Goal: Transaction & Acquisition: Purchase product/service

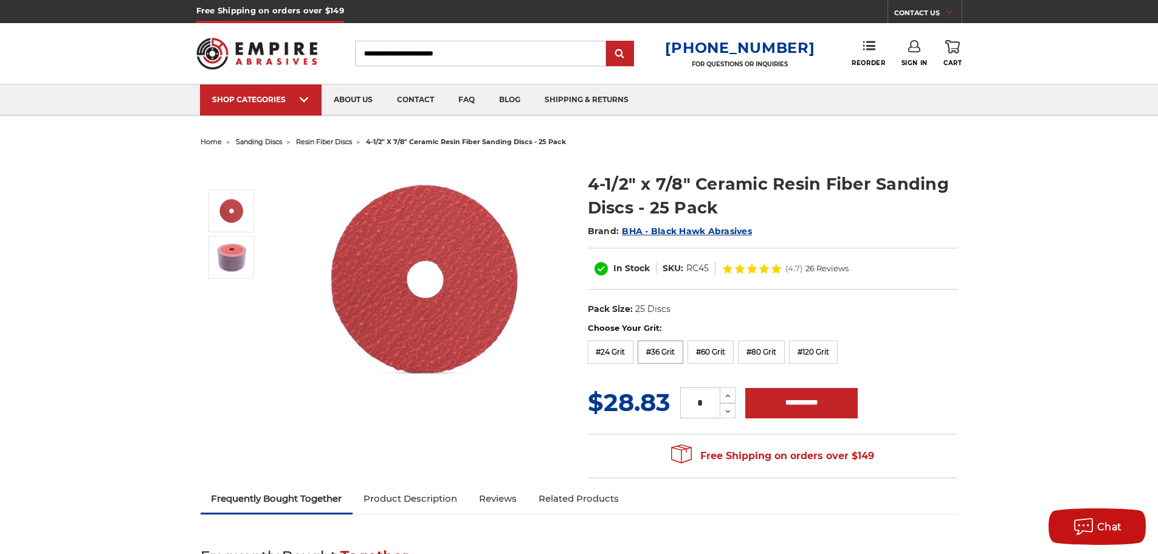
click at [665, 358] on label "#36 Grit" at bounding box center [661, 352] width 46 height 23
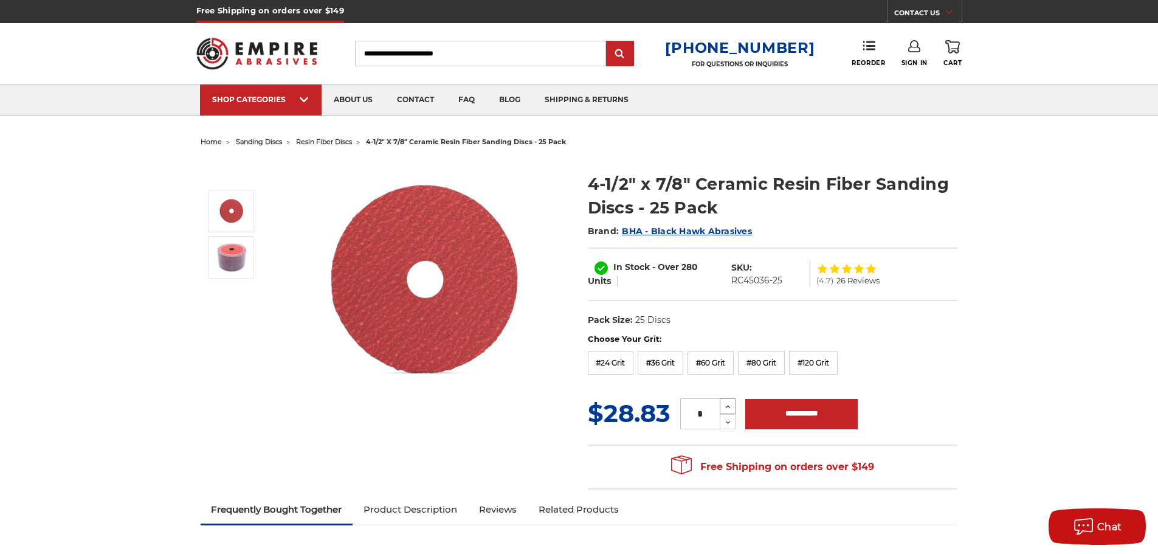
click at [727, 407] on icon at bounding box center [728, 406] width 9 height 11
type input "*"
click at [792, 419] on input "**********" at bounding box center [801, 414] width 112 height 30
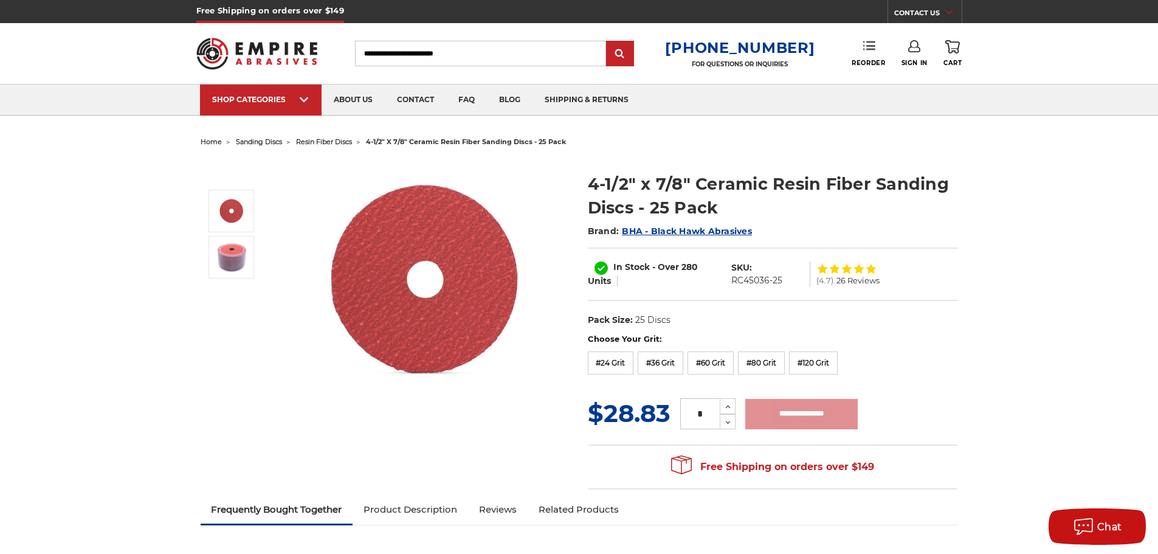
type input "**********"
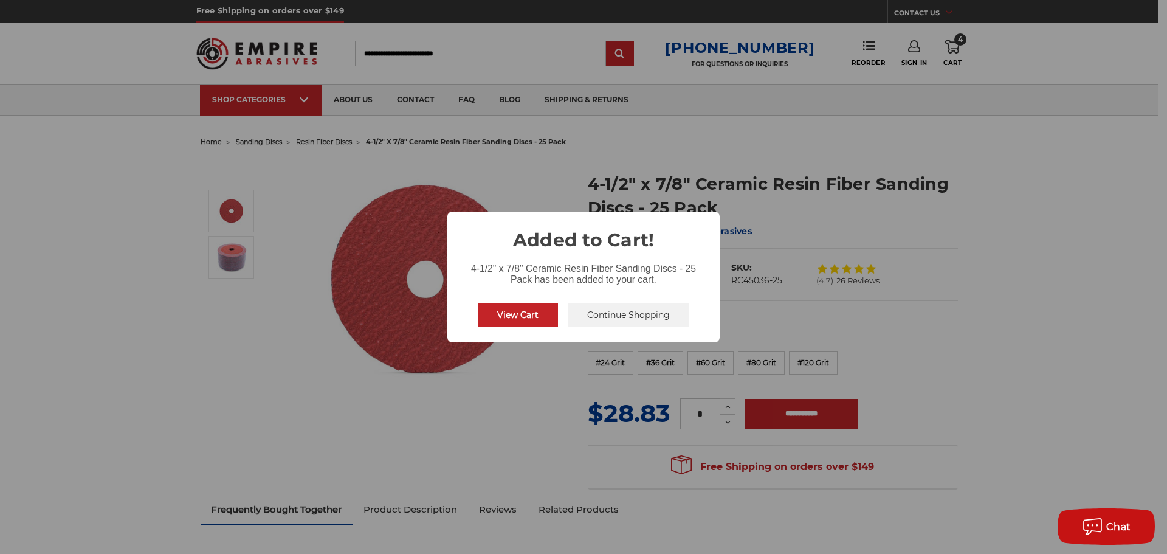
drag, startPoint x: 622, startPoint y: 314, endPoint x: 650, endPoint y: 271, distance: 51.4
click at [622, 314] on button "Continue Shopping" at bounding box center [629, 314] width 122 height 23
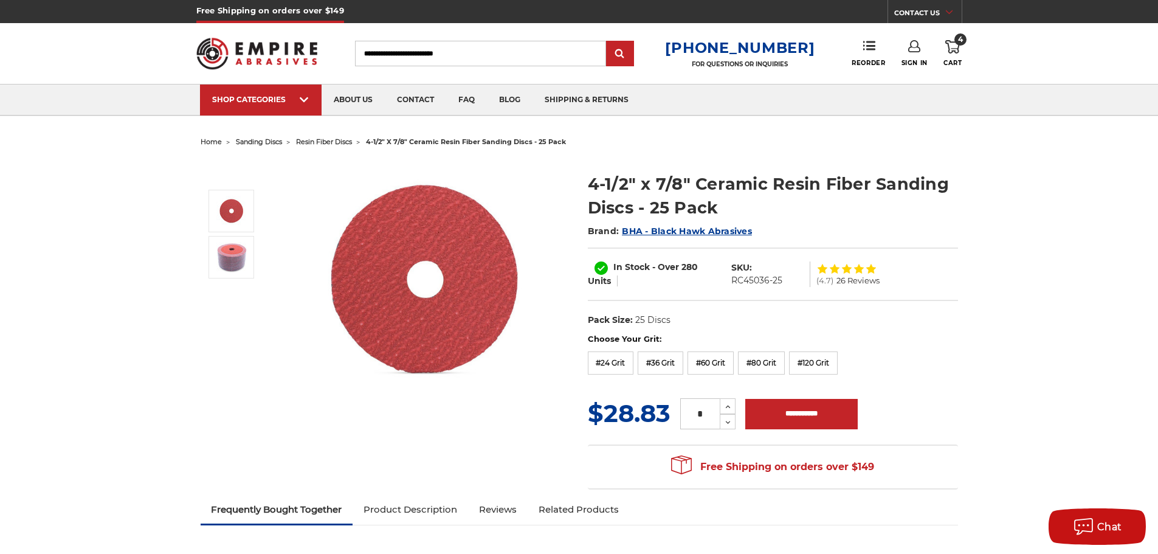
click at [912, 55] on link "Sign In" at bounding box center [915, 53] width 26 height 27
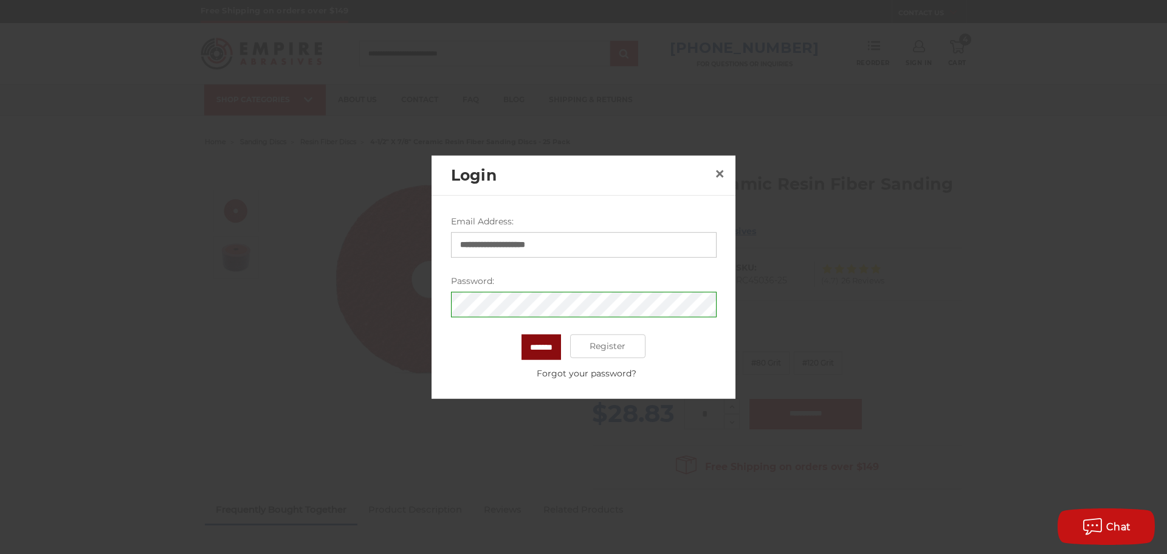
click at [551, 350] on input "*******" at bounding box center [542, 347] width 40 height 26
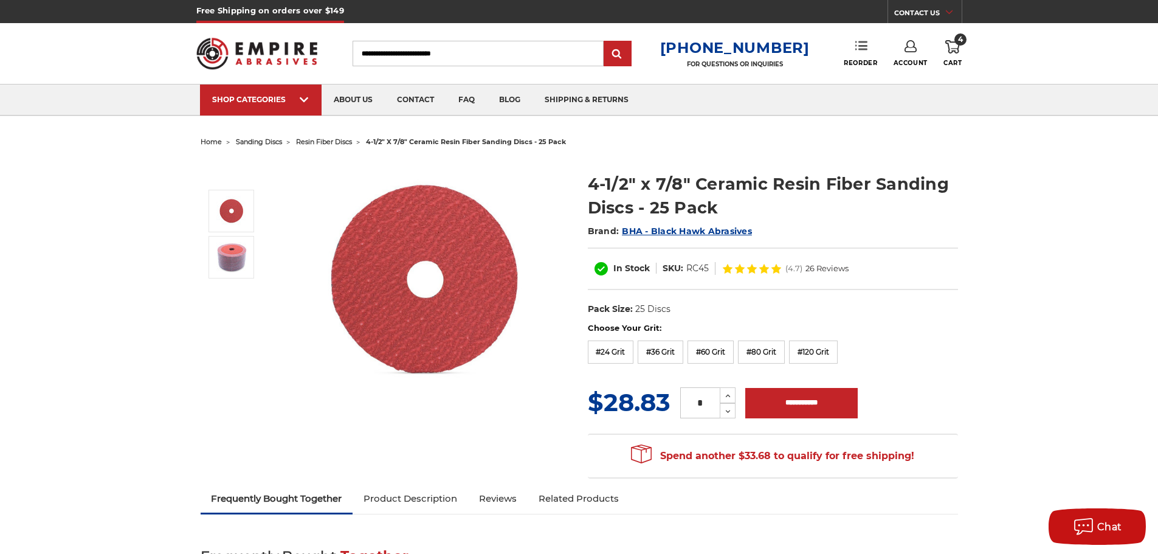
click at [862, 48] on icon at bounding box center [862, 46] width 12 height 12
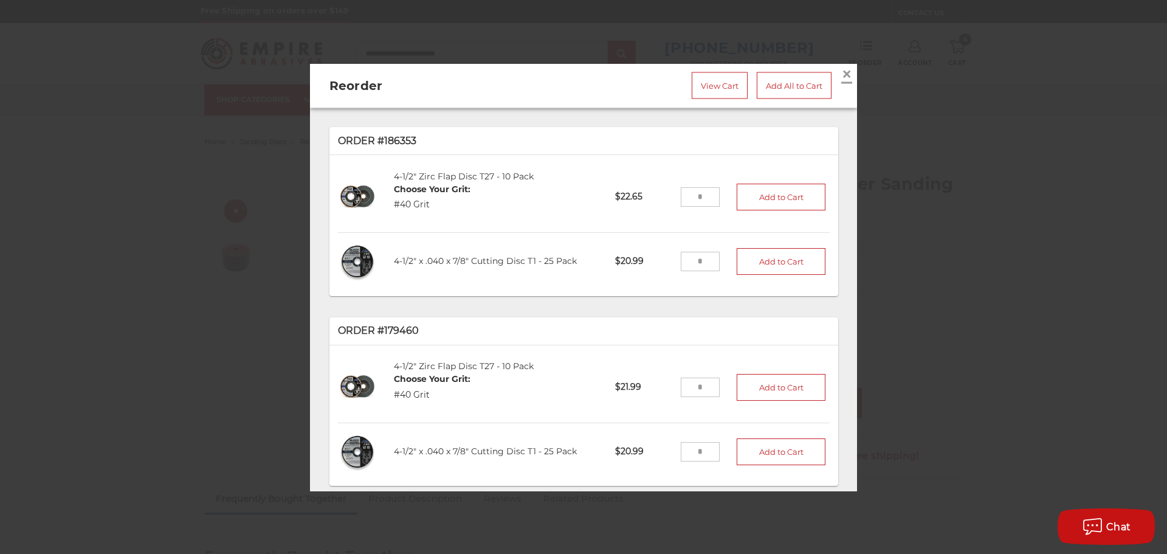
click at [842, 67] on span "×" at bounding box center [847, 73] width 11 height 24
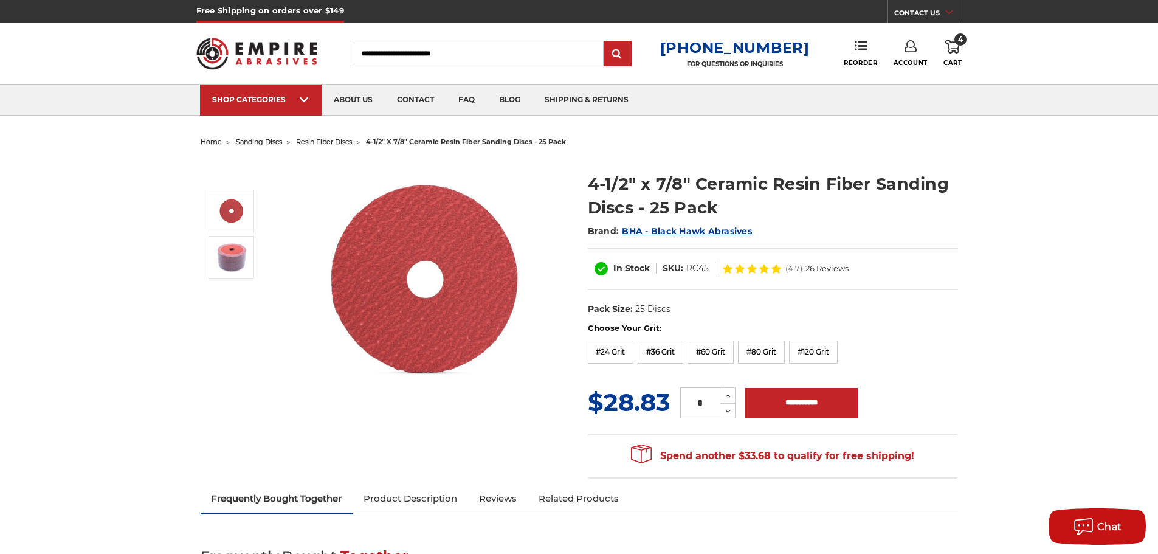
click at [913, 55] on link "Account" at bounding box center [911, 53] width 34 height 27
click at [904, 78] on link "Account" at bounding box center [910, 78] width 87 height 23
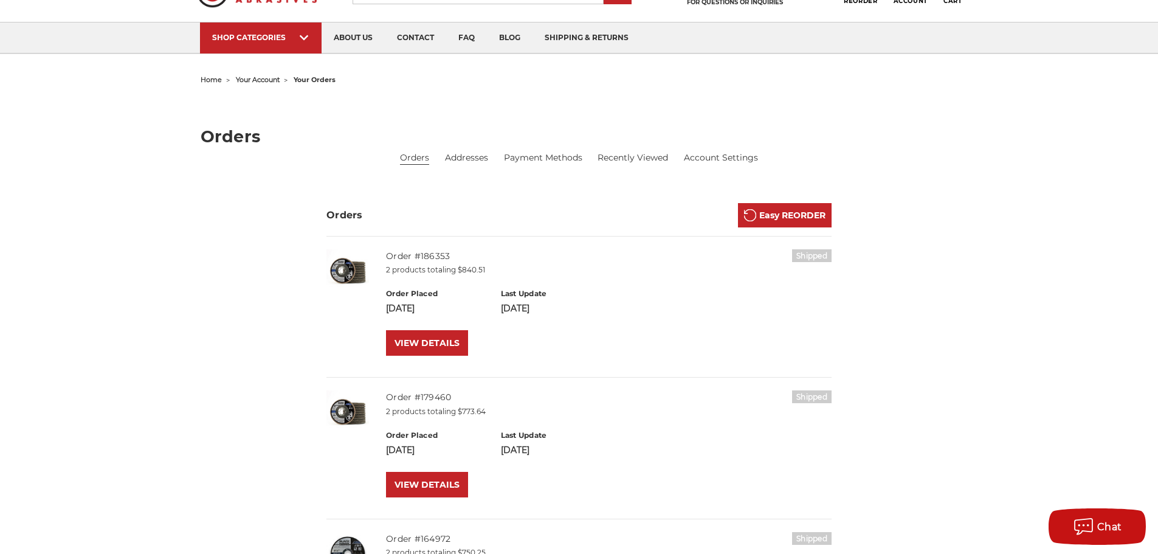
scroll to position [202, 0]
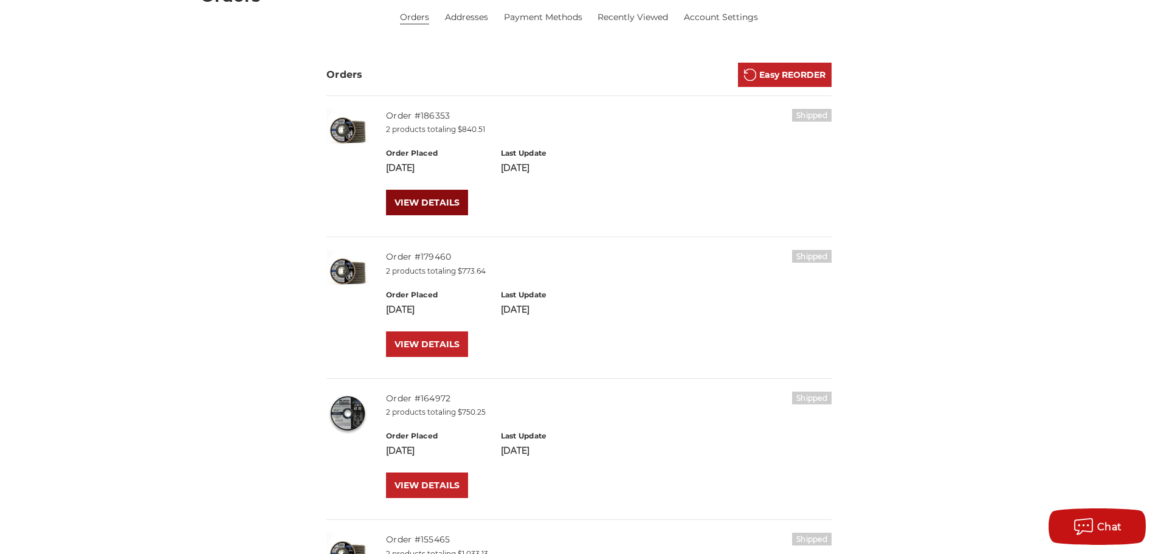
drag, startPoint x: 437, startPoint y: 202, endPoint x: 446, endPoint y: 196, distance: 11.0
click at [437, 202] on link "VIEW DETAILS" at bounding box center [427, 203] width 82 height 26
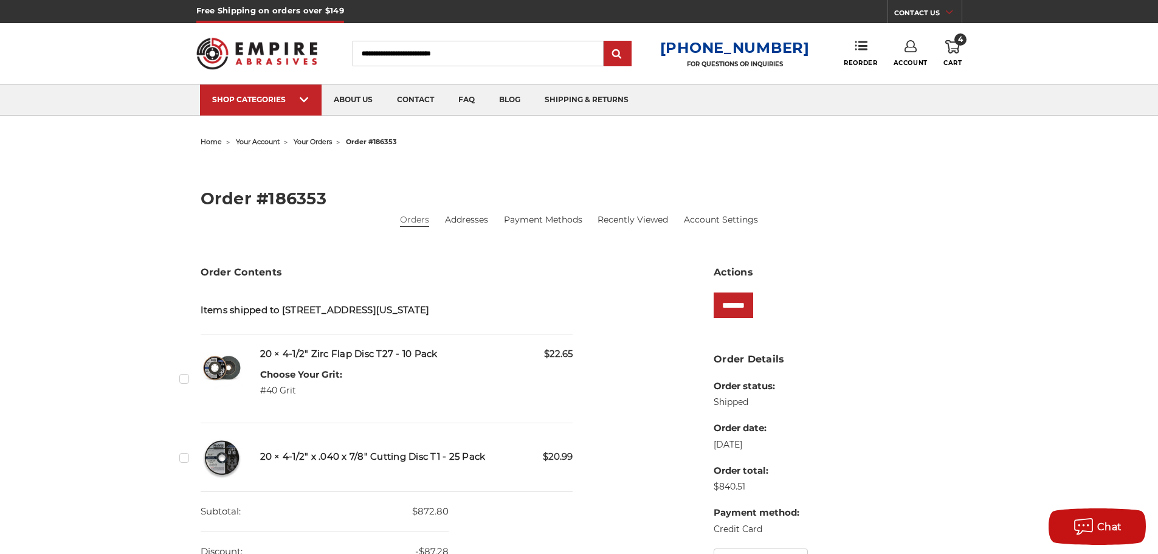
scroll to position [202, 0]
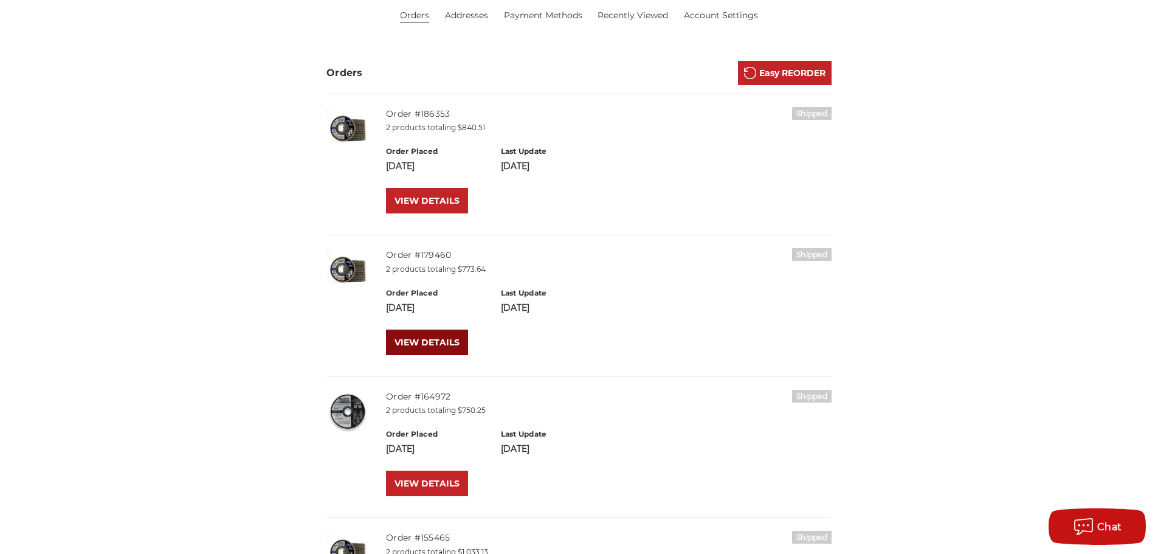
click at [438, 348] on link "VIEW DETAILS" at bounding box center [427, 343] width 82 height 26
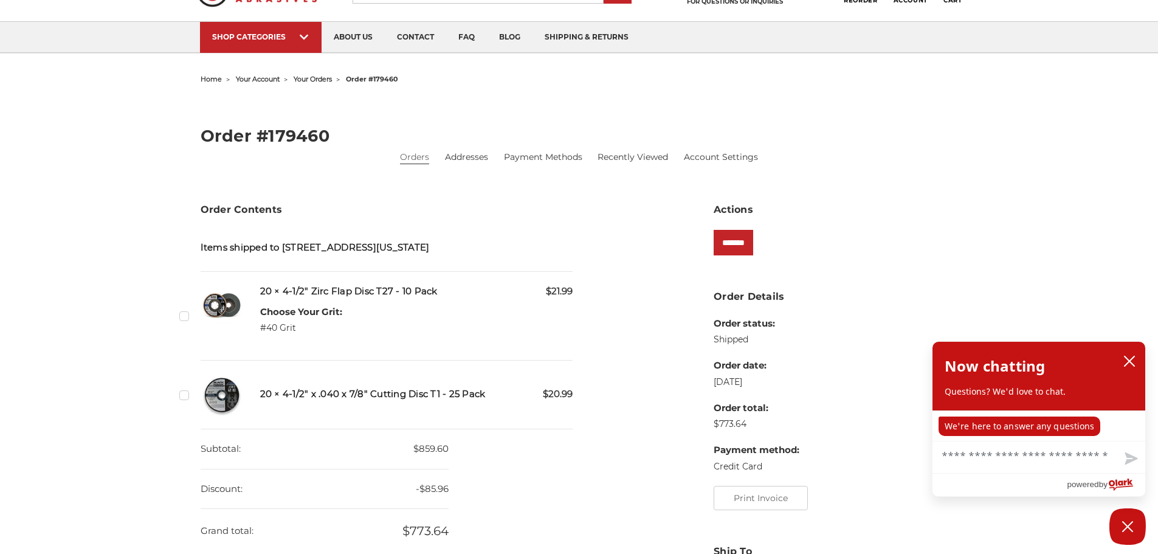
scroll to position [102, 0]
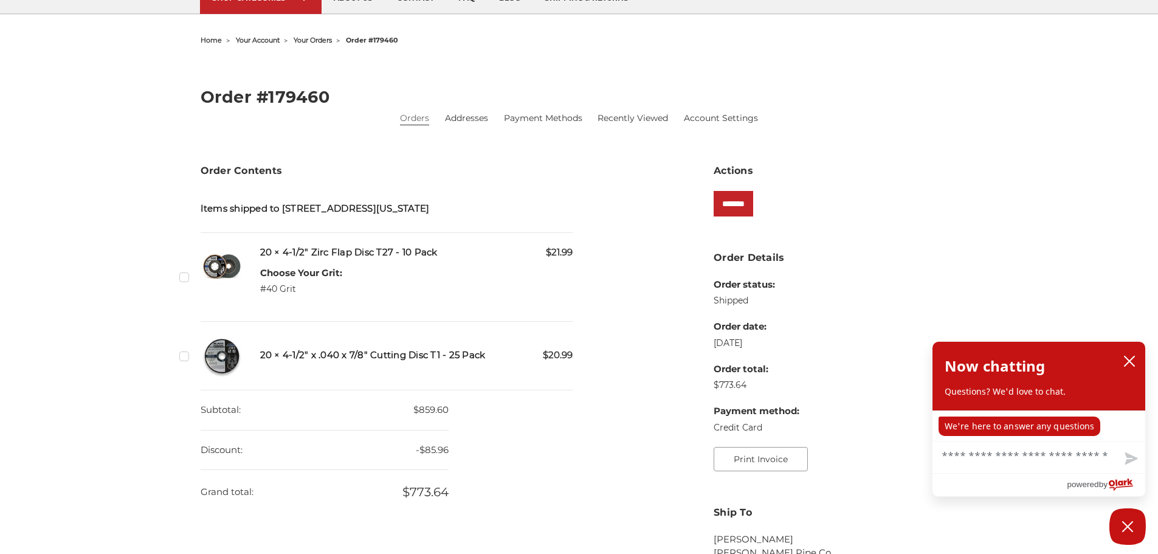
click at [766, 455] on button "Print Invoice" at bounding box center [761, 459] width 94 height 24
click at [742, 207] on input "*******" at bounding box center [734, 204] width 40 height 26
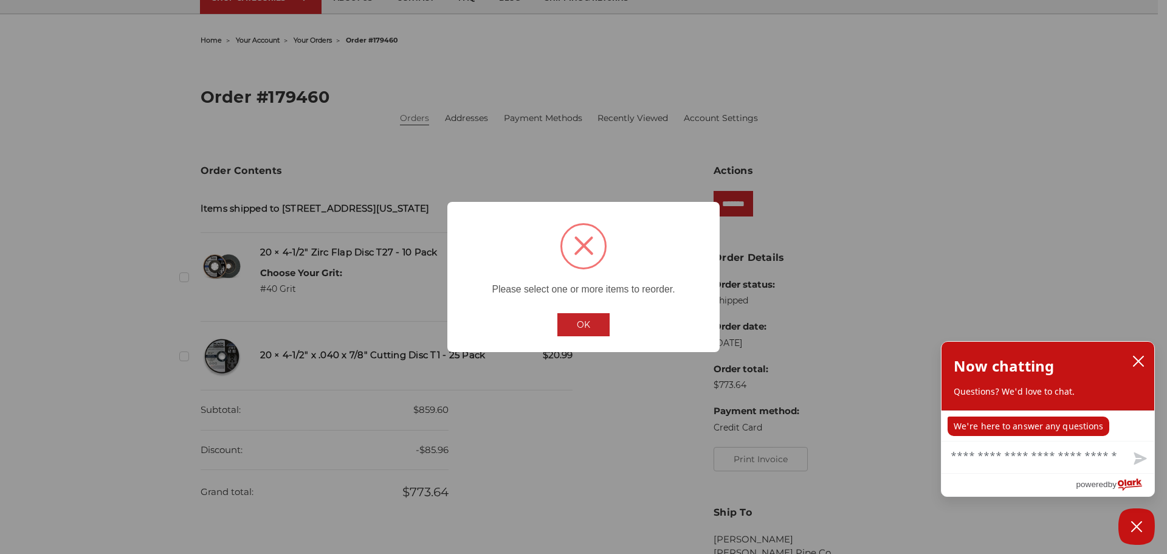
drag, startPoint x: 577, startPoint y: 326, endPoint x: 538, endPoint y: 313, distance: 41.5
click at [575, 326] on button "OK" at bounding box center [584, 324] width 52 height 23
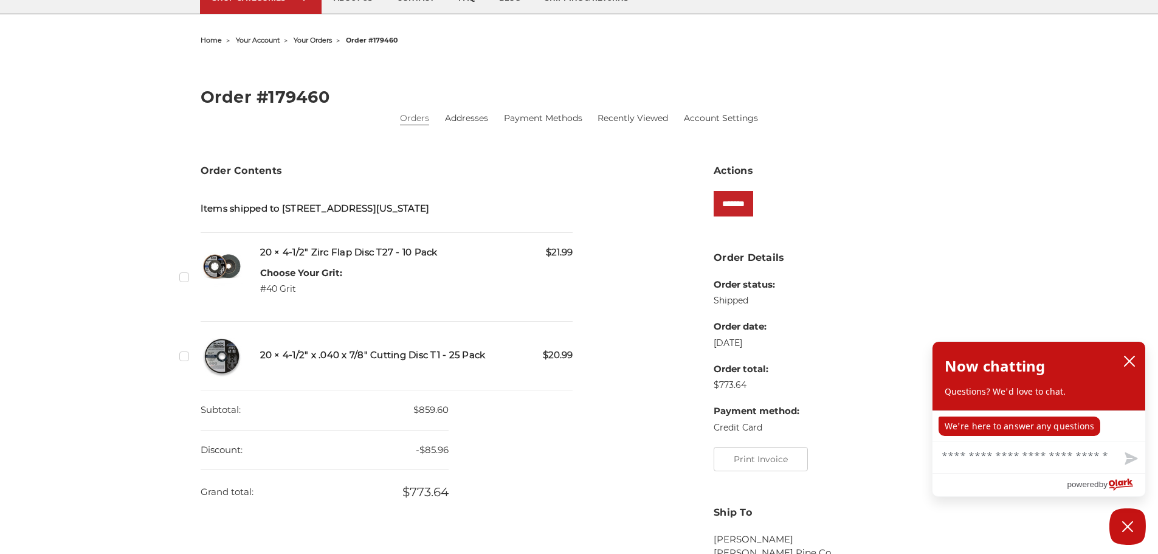
click at [181, 280] on label "Checkbox 484425 label" at bounding box center [185, 277] width 13 height 13
click at [187, 355] on label "Checkbox 484426 label" at bounding box center [185, 356] width 13 height 13
click at [738, 208] on input "*******" at bounding box center [734, 204] width 40 height 26
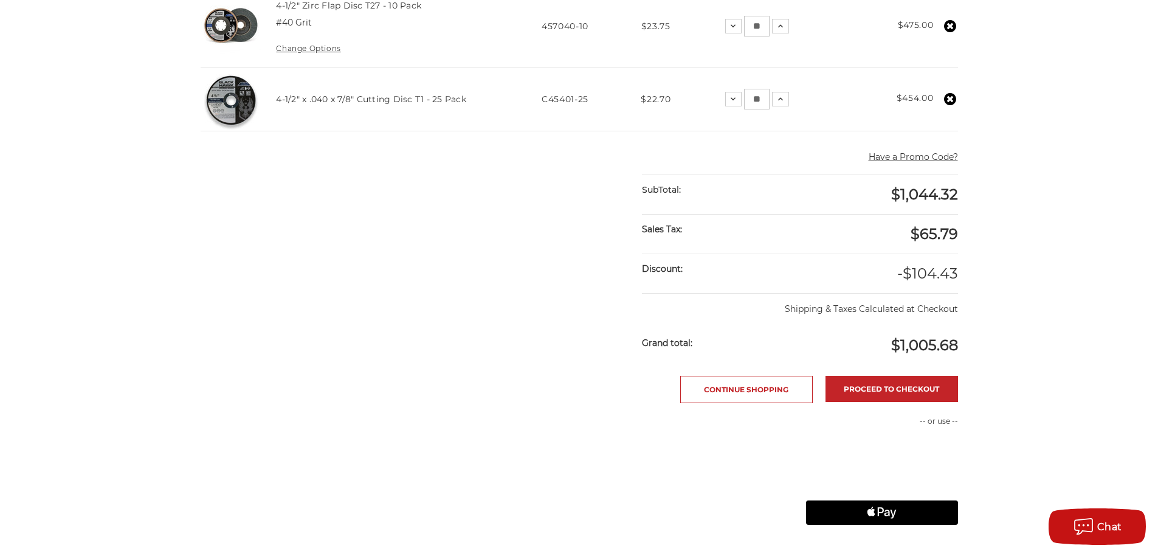
scroll to position [507, 0]
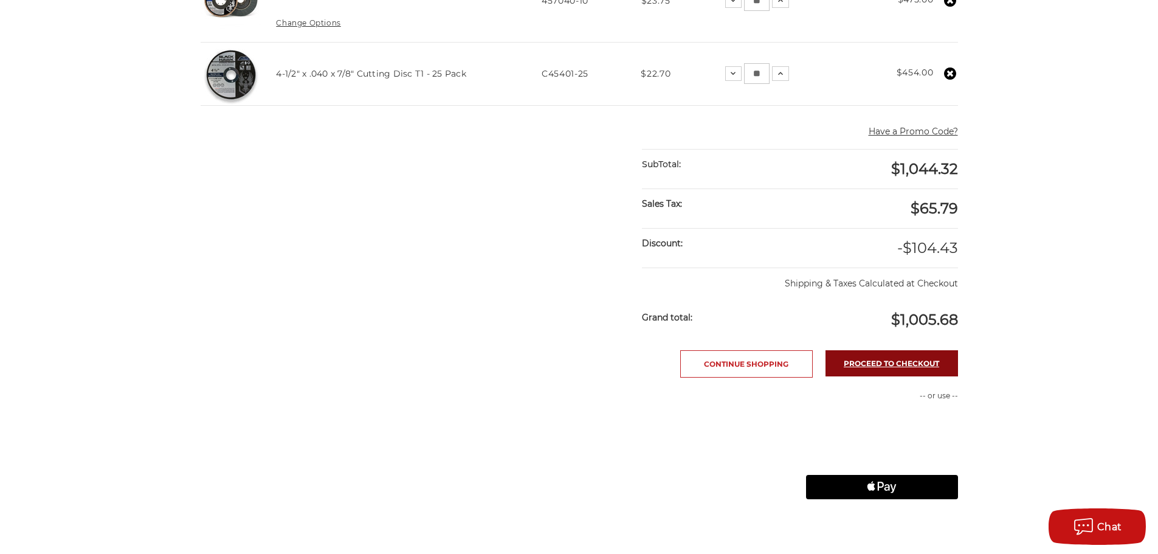
click at [876, 370] on link "Proceed to checkout" at bounding box center [892, 363] width 133 height 26
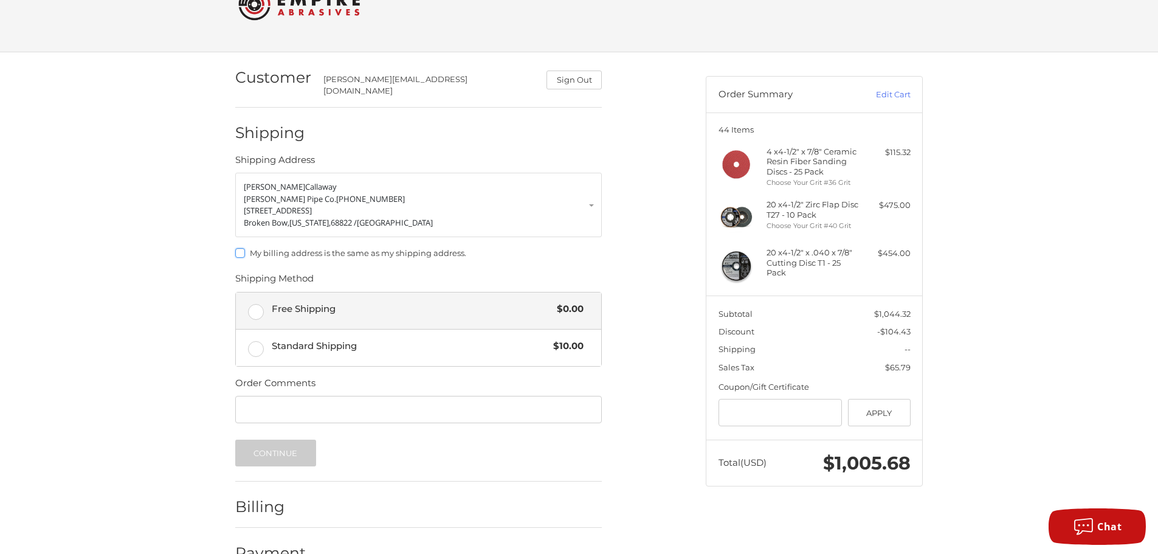
scroll to position [67, 0]
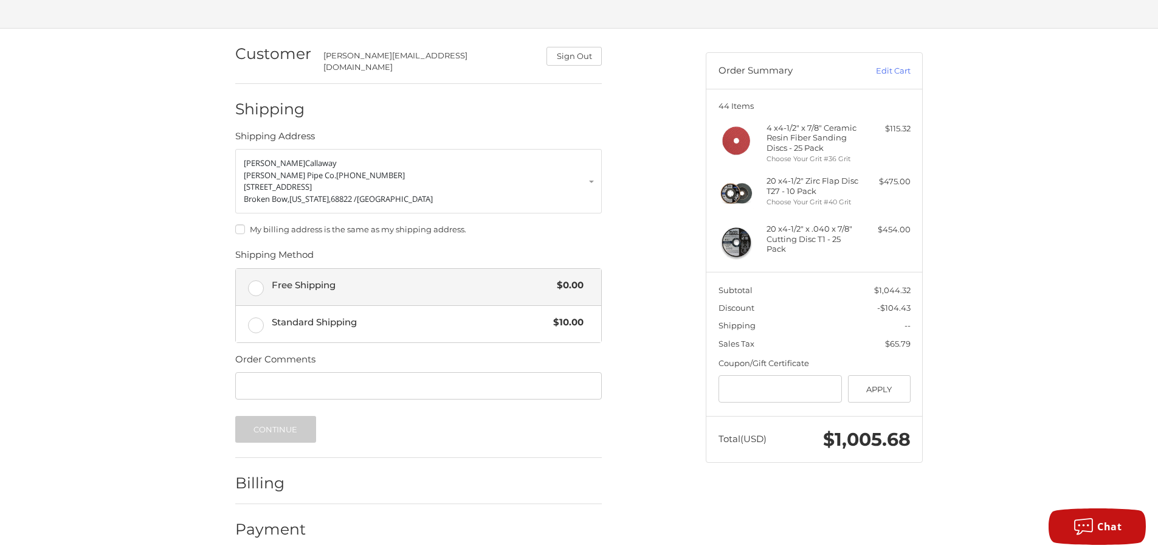
click at [257, 274] on label "Free Shipping $0.00" at bounding box center [418, 287] width 365 height 36
click at [278, 425] on button "Continue" at bounding box center [275, 429] width 81 height 27
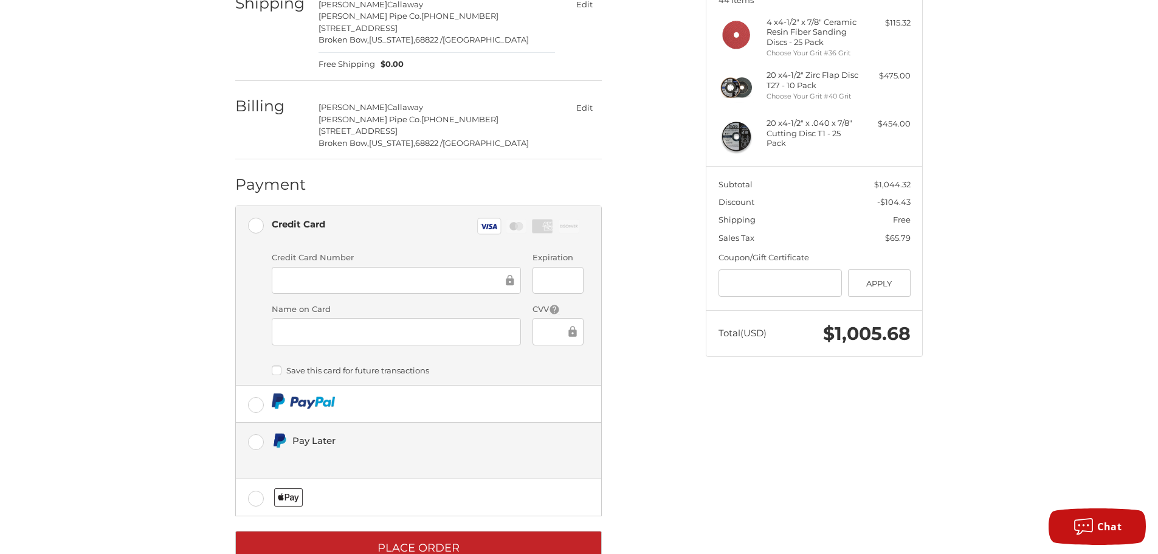
scroll to position [202, 0]
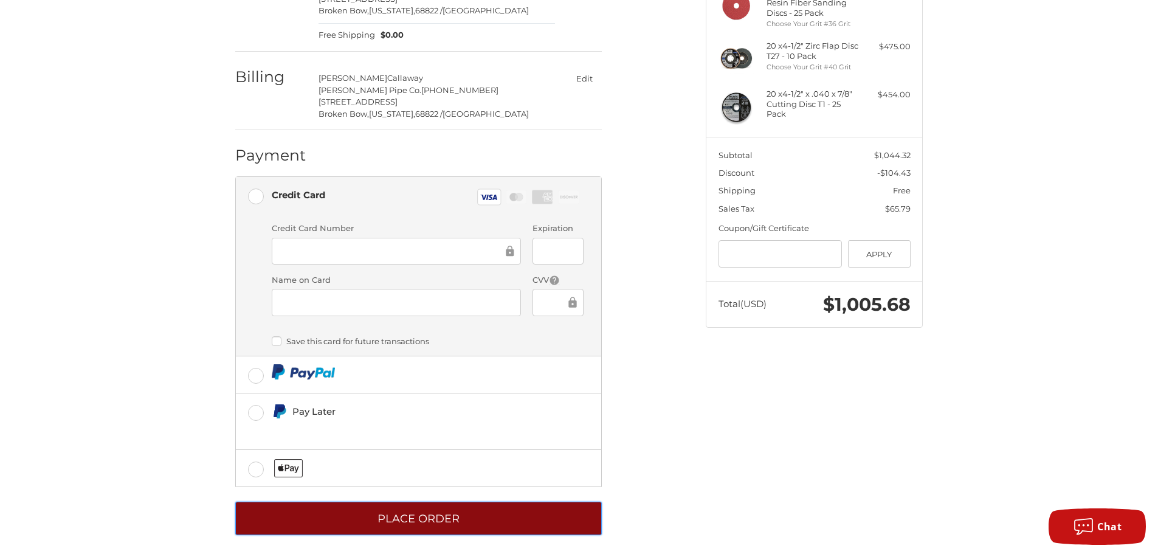
click at [455, 513] on button "Place Order" at bounding box center [418, 518] width 367 height 33
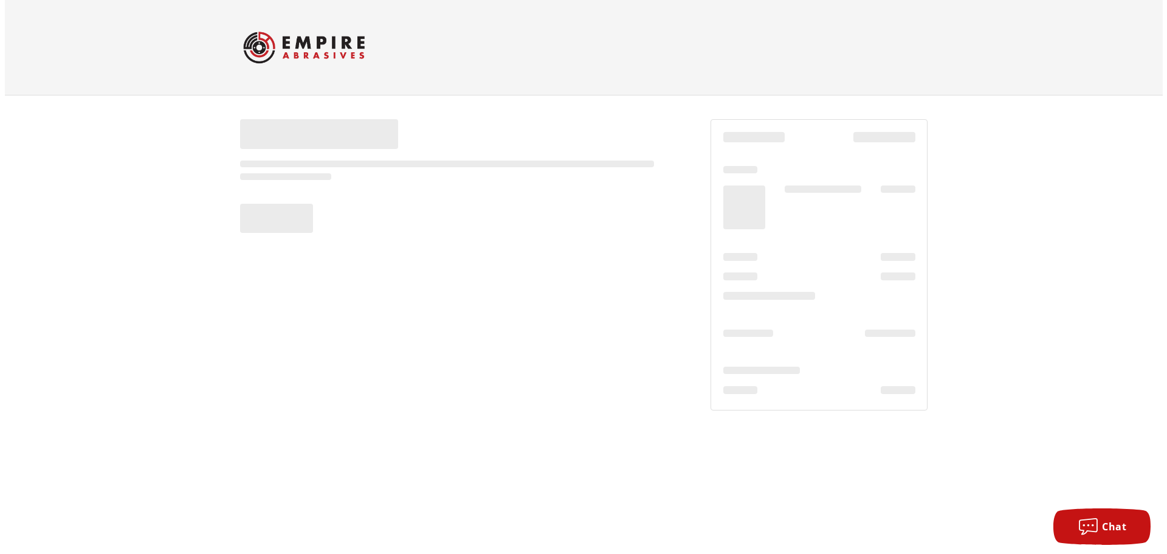
scroll to position [0, 0]
